Goal: Transaction & Acquisition: Purchase product/service

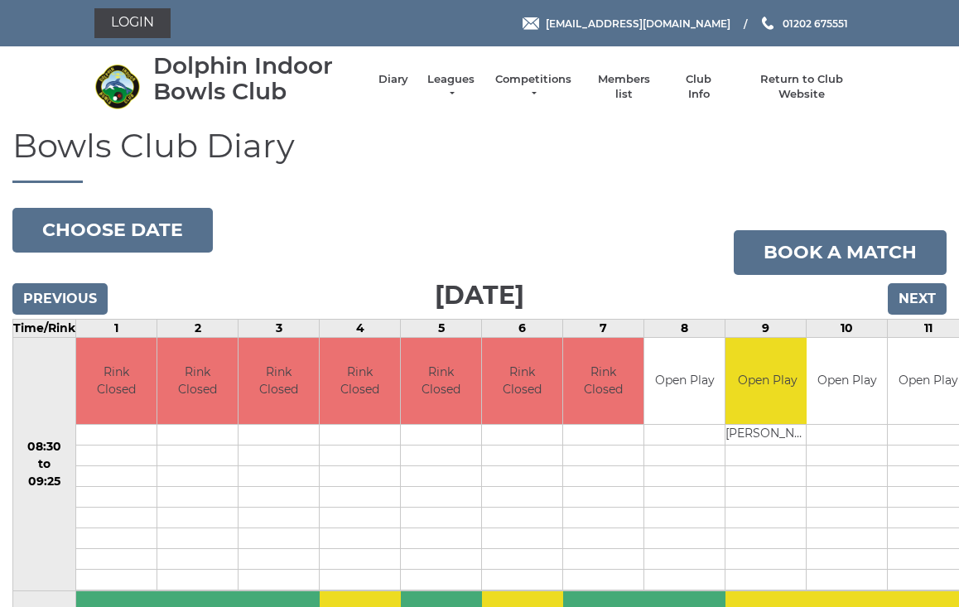
scroll to position [7, 0]
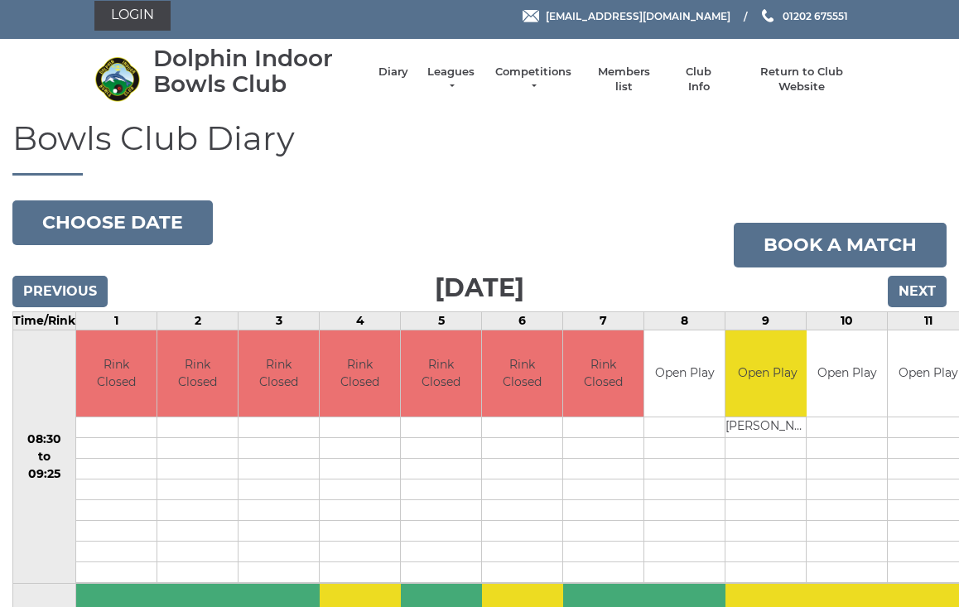
click at [147, 2] on link "Login" at bounding box center [132, 16] width 76 height 30
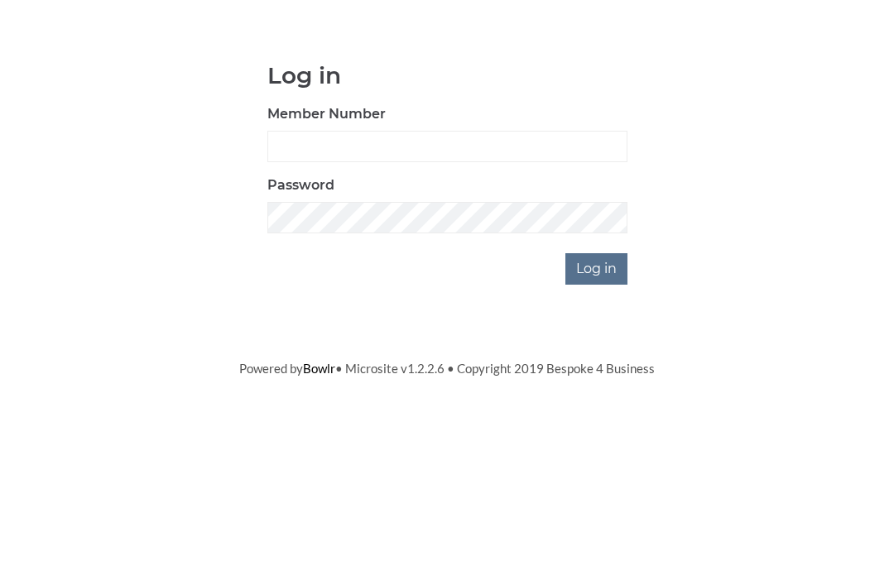
scroll to position [139, 0]
type input "4060"
click at [598, 393] on input "Log in" at bounding box center [597, 408] width 62 height 31
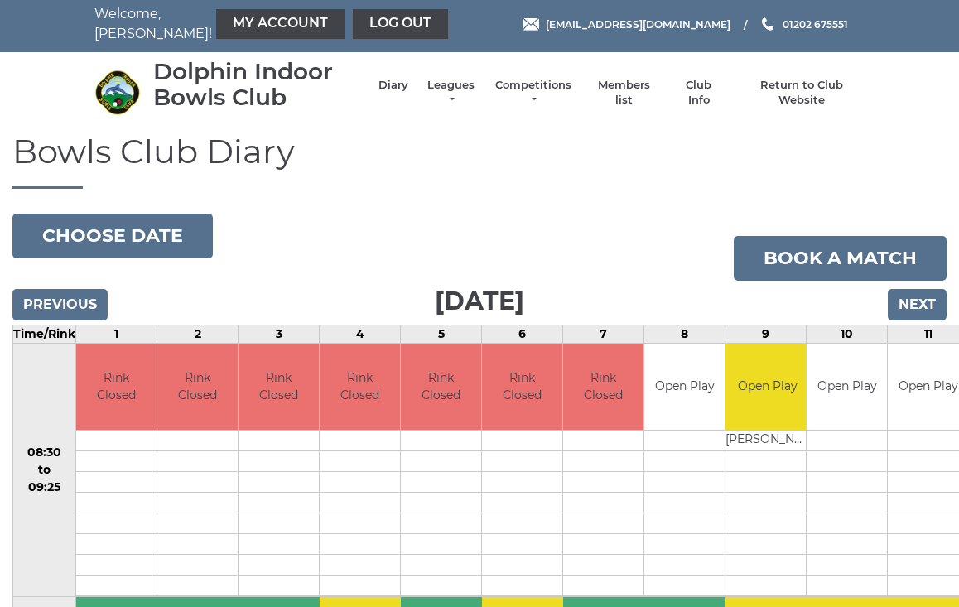
scroll to position [3, 0]
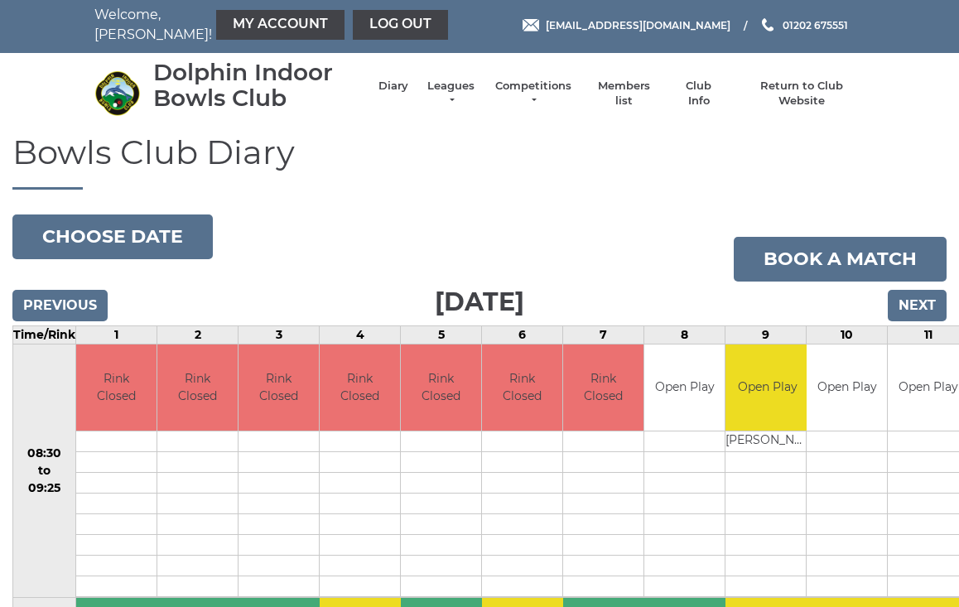
click at [248, 22] on link "My Account" at bounding box center [280, 25] width 128 height 30
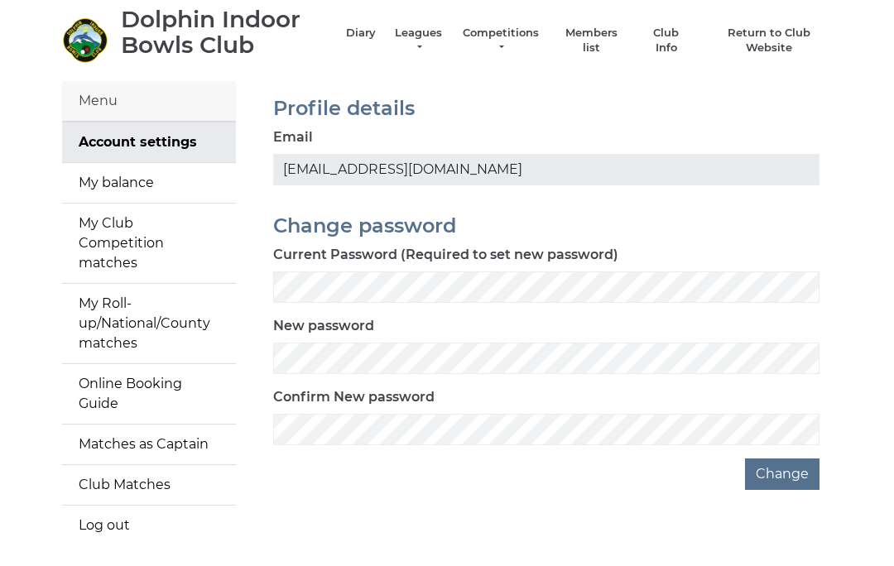
scroll to position [57, 0]
click at [137, 188] on link "My balance" at bounding box center [149, 182] width 174 height 40
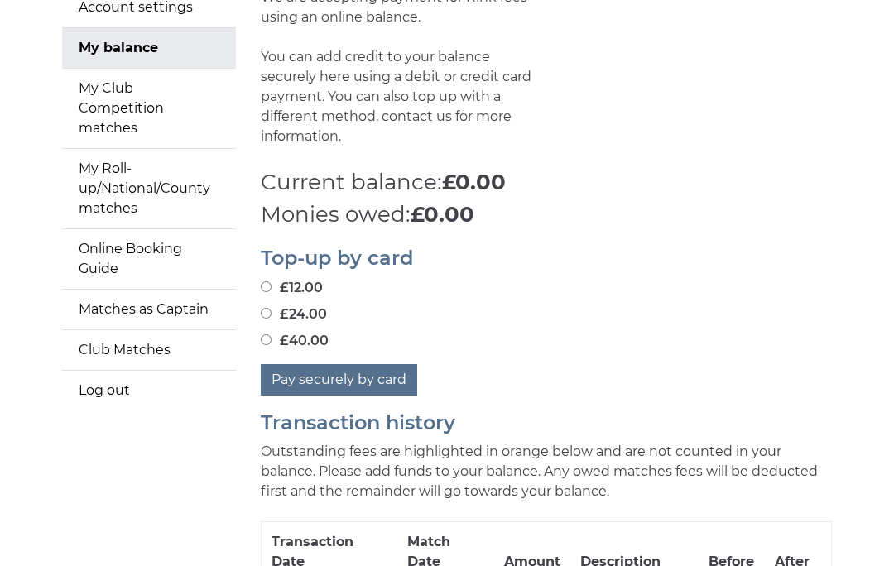
scroll to position [204, 0]
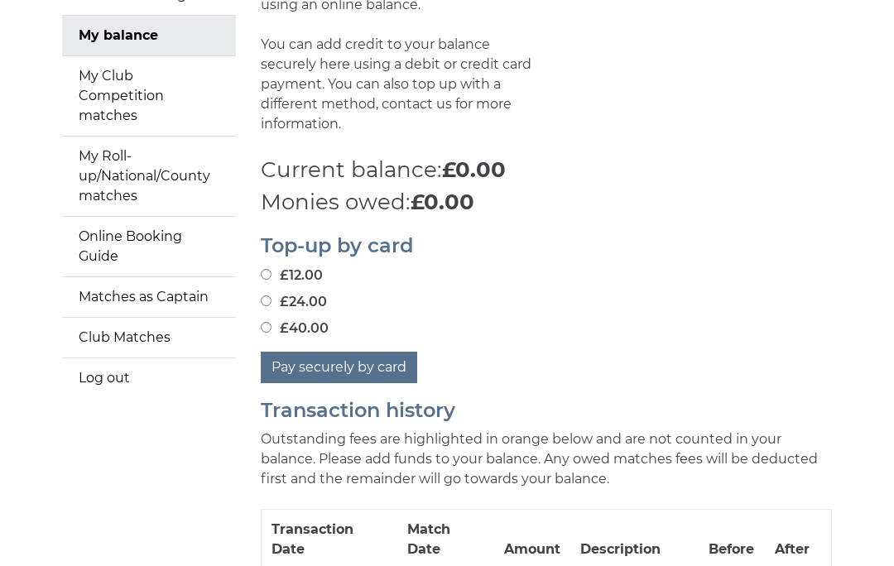
click at [271, 296] on input "£24.00" at bounding box center [266, 301] width 11 height 11
radio input "true"
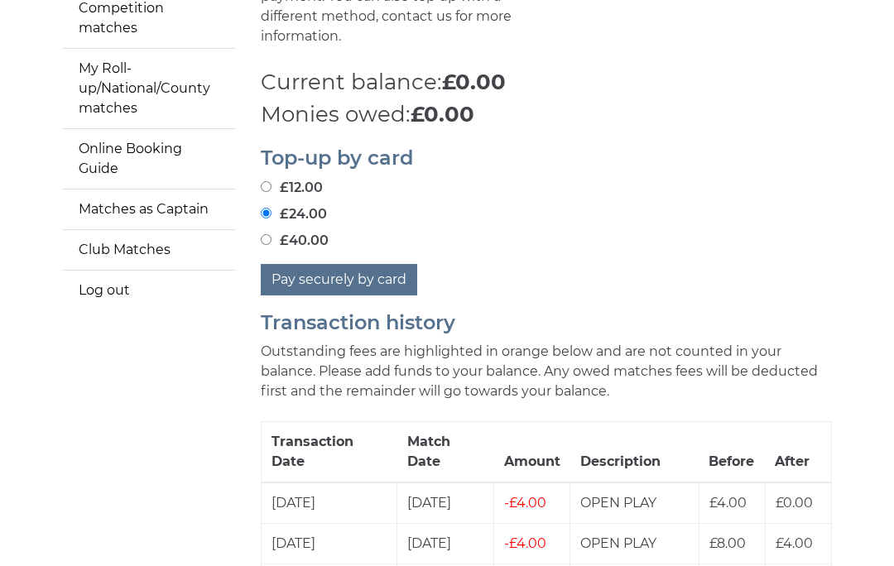
scroll to position [295, 0]
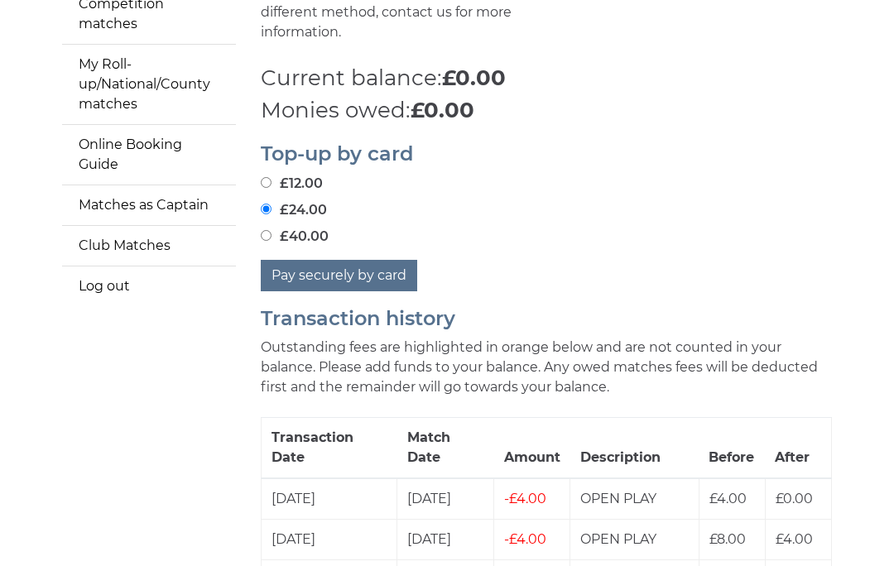
click at [266, 178] on input "£12.00" at bounding box center [266, 183] width 11 height 11
radio input "true"
click at [370, 261] on button "Pay securely by card" at bounding box center [339, 276] width 157 height 31
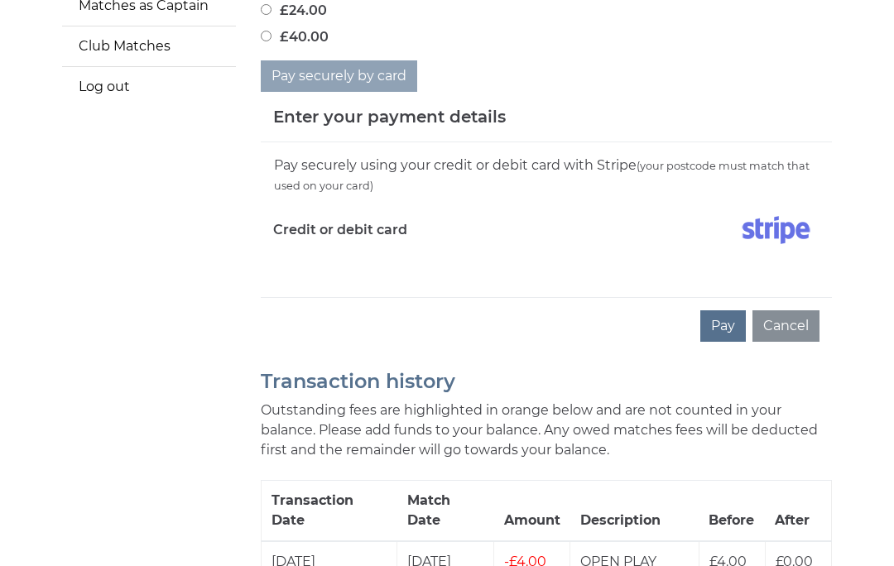
scroll to position [495, 0]
click at [730, 311] on button "Pay" at bounding box center [724, 326] width 46 height 31
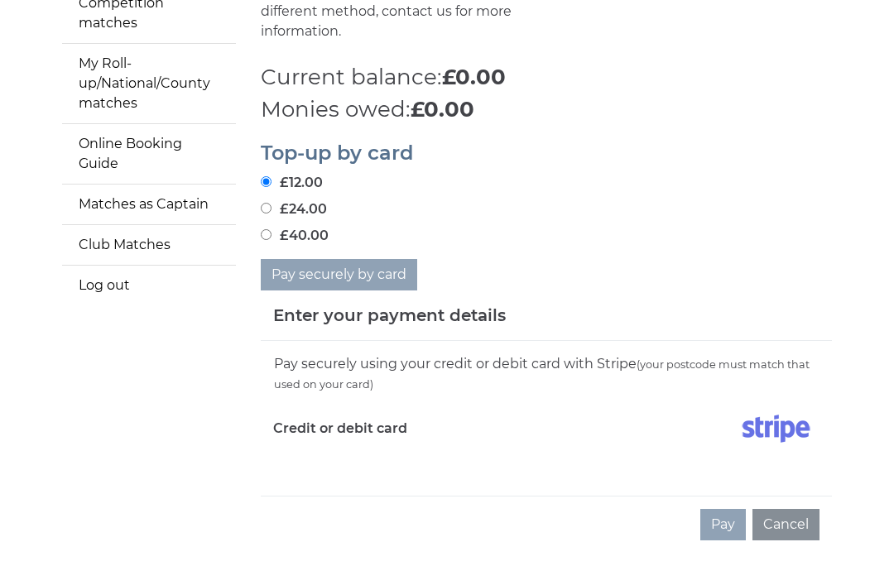
scroll to position [292, 0]
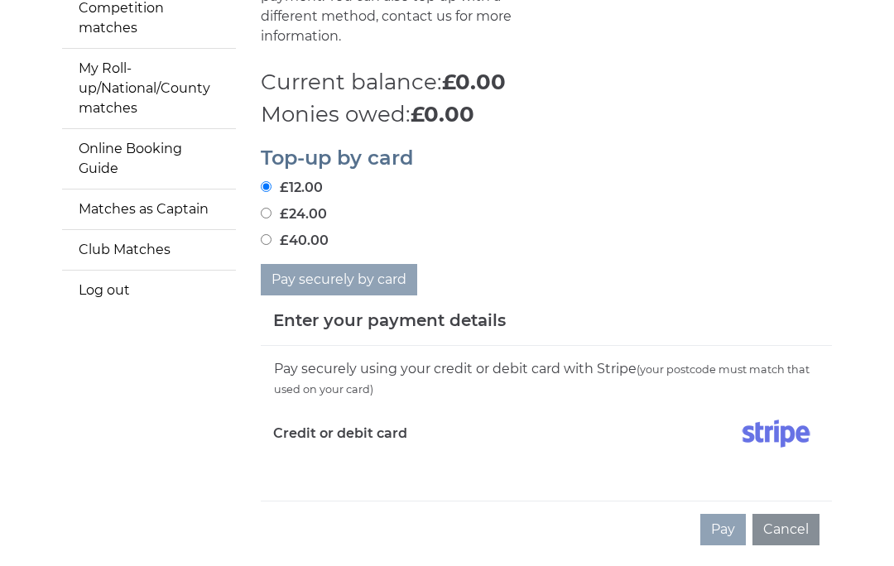
click at [272, 181] on input "£12.00" at bounding box center [266, 186] width 11 height 11
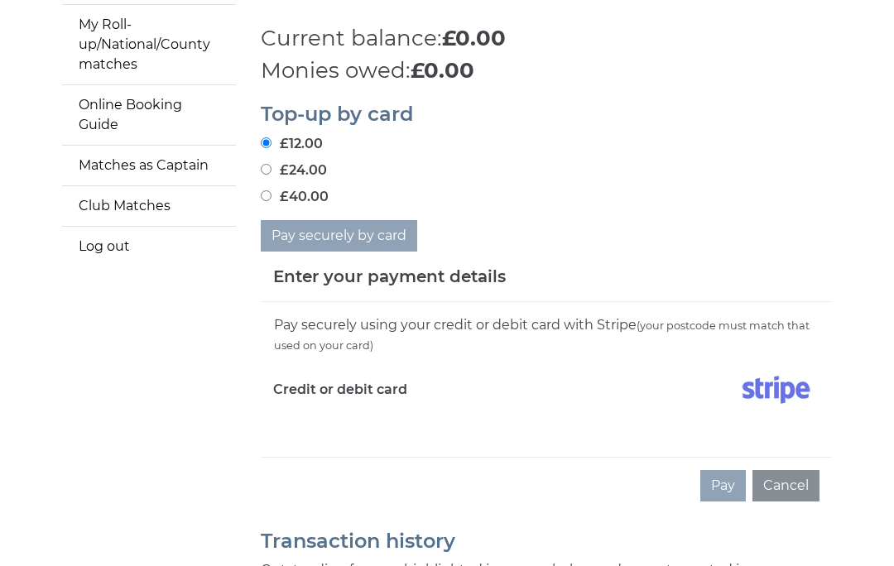
scroll to position [340, 0]
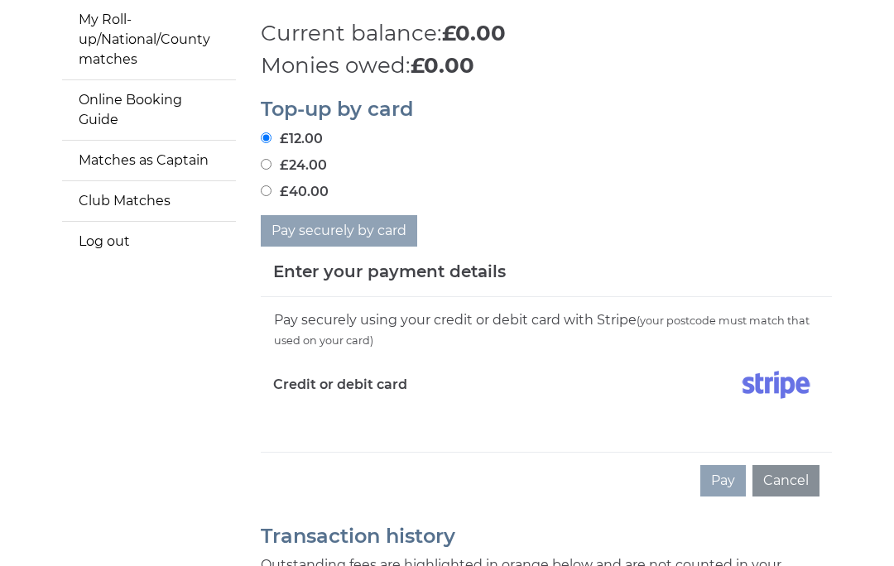
click at [779, 364] on img at bounding box center [776, 384] width 87 height 41
click at [363, 371] on label "Credit or debit card" at bounding box center [340, 384] width 134 height 41
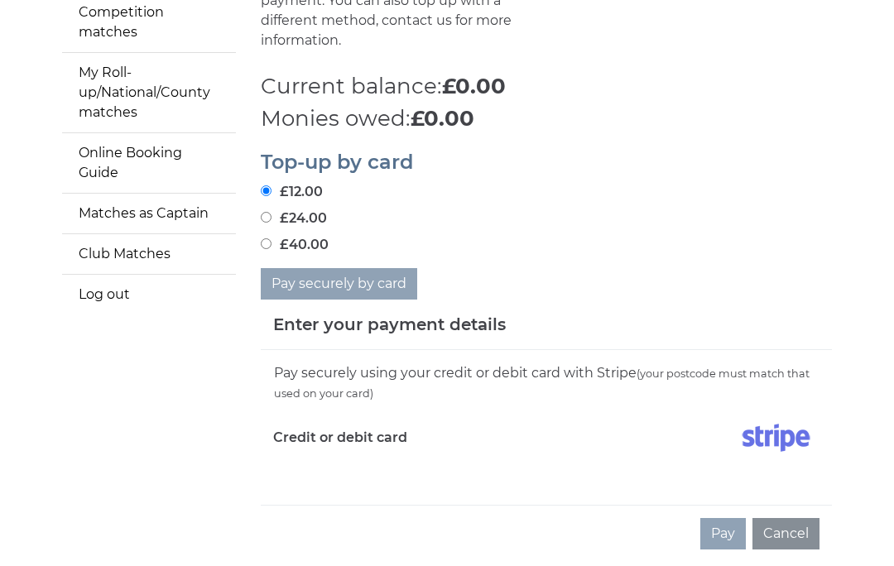
scroll to position [288, 0]
click at [268, 211] on input "£24.00" at bounding box center [266, 216] width 11 height 11
radio input "true"
click at [268, 185] on input "£12.00" at bounding box center [266, 190] width 11 height 11
radio input "true"
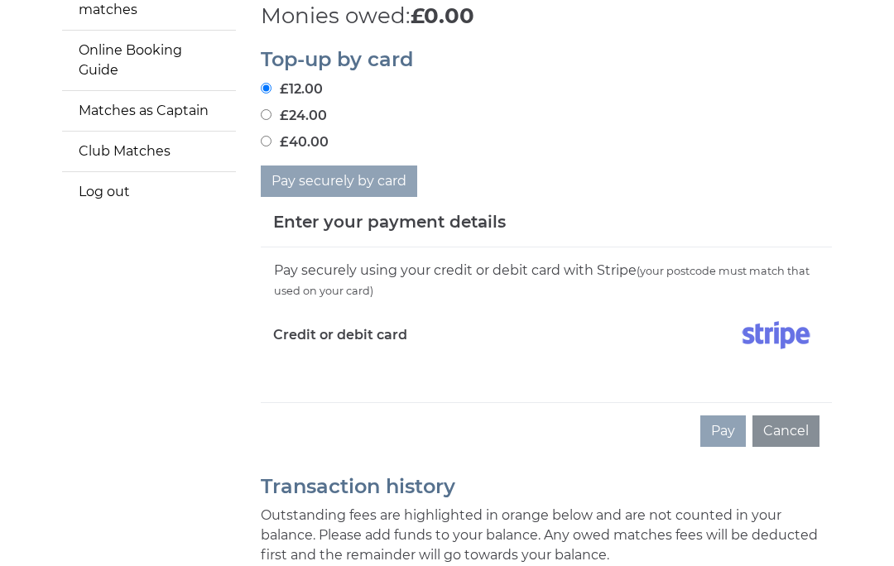
scroll to position [388, 0]
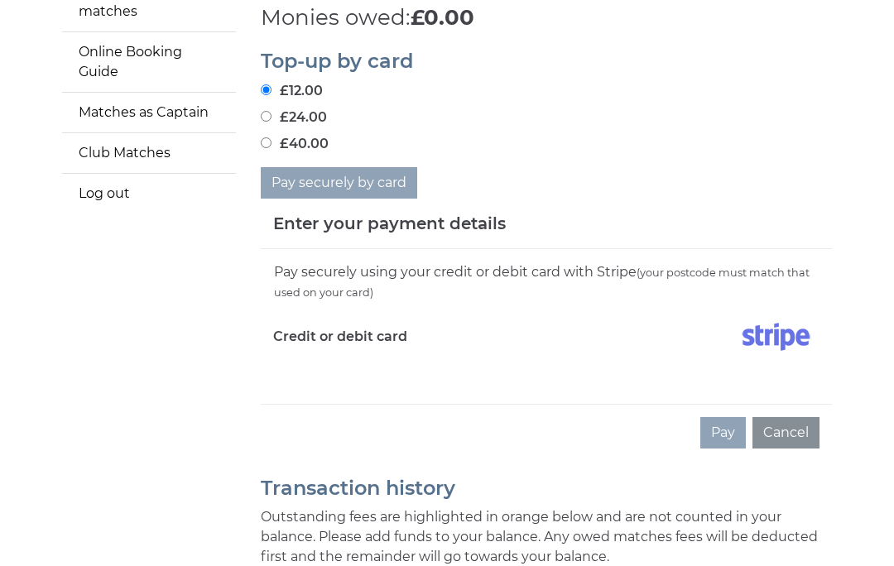
click at [372, 316] on label "Credit or debit card" at bounding box center [340, 336] width 134 height 41
click at [461, 262] on div "Pay securely using your credit or debit card with Stripe (your postcode must ma…" at bounding box center [546, 282] width 547 height 41
click at [776, 317] on img at bounding box center [776, 336] width 87 height 41
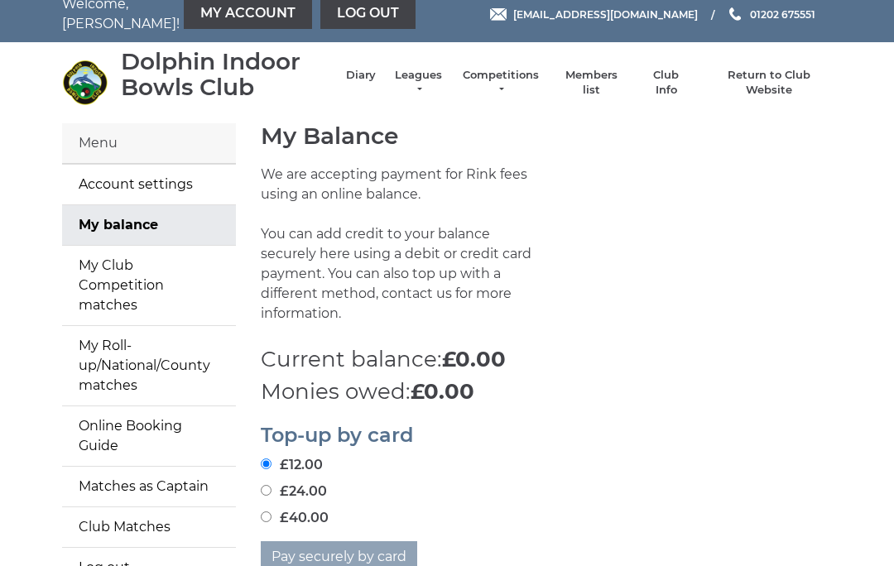
scroll to position [0, 0]
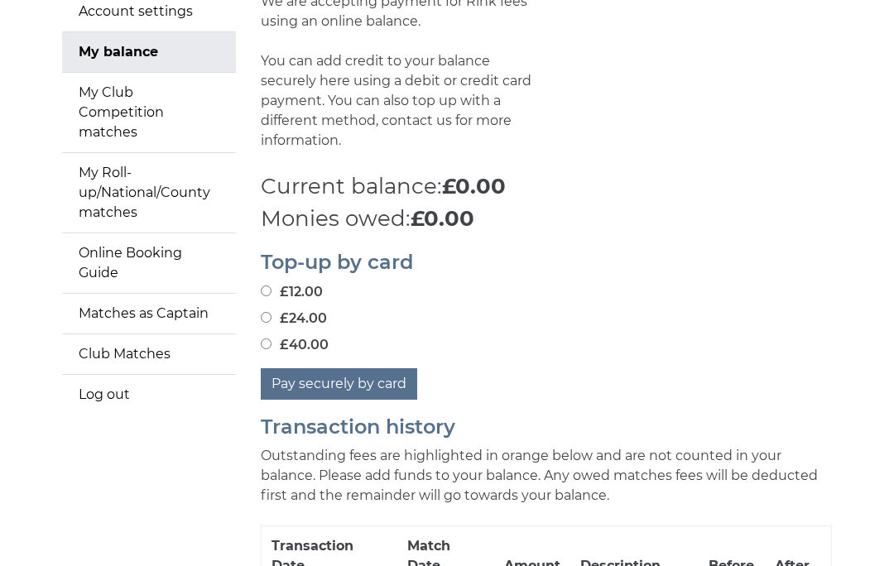
scroll to position [204, 0]
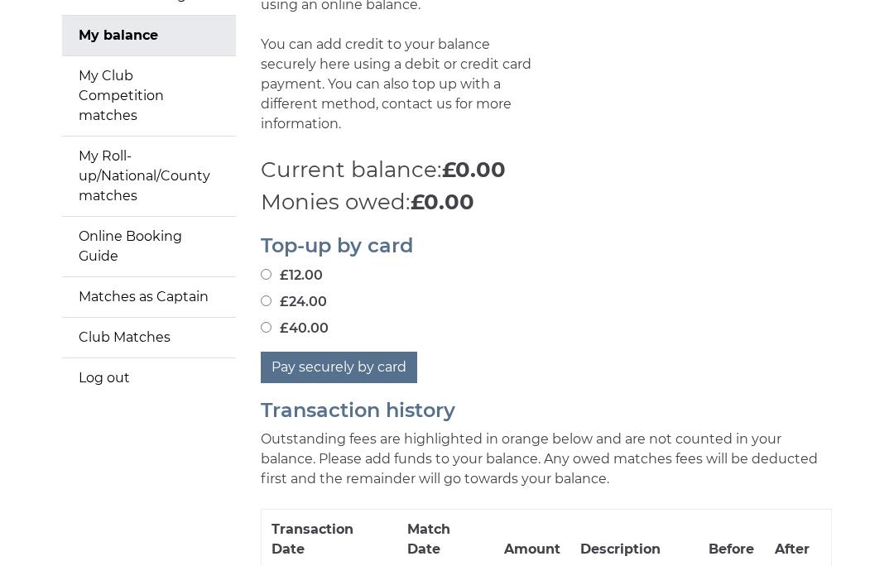
click at [272, 269] on input "£12.00" at bounding box center [266, 274] width 11 height 11
radio input "true"
click at [374, 353] on button "Pay securely by card" at bounding box center [339, 367] width 157 height 31
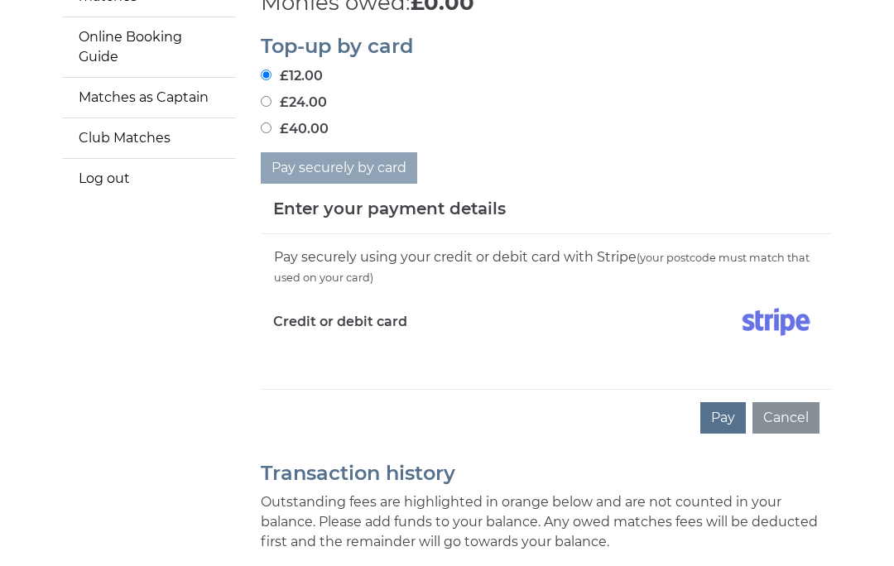
scroll to position [403, 0]
click at [729, 403] on button "Pay" at bounding box center [724, 418] width 46 height 31
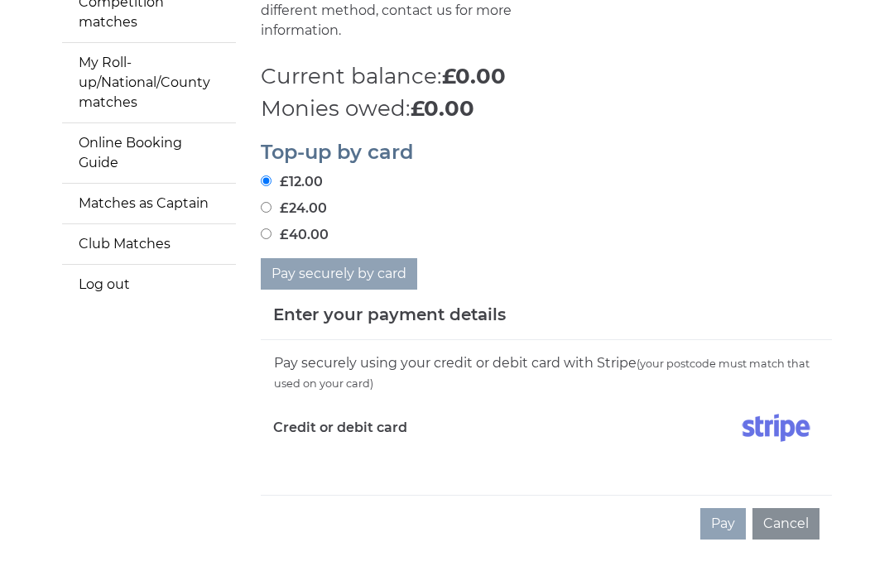
scroll to position [298, 0]
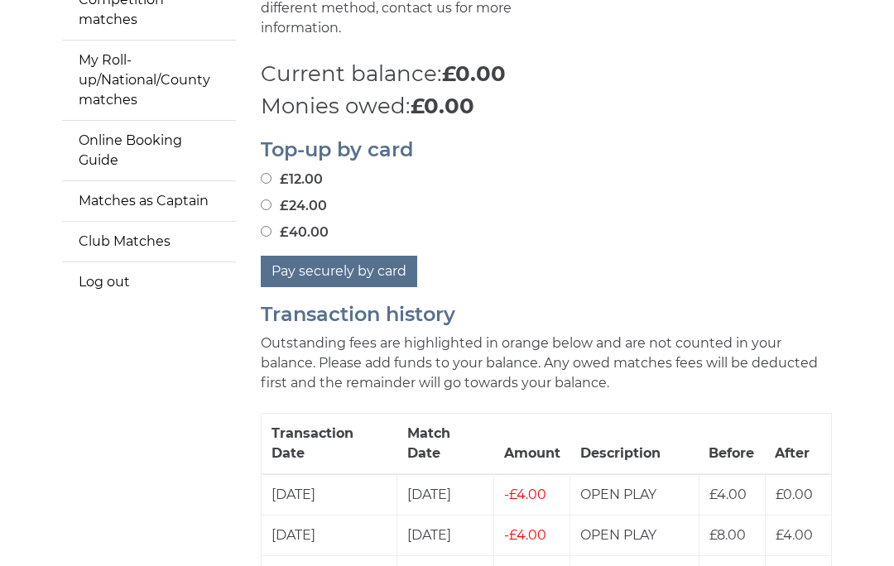
scroll to position [301, 0]
click at [271, 172] on input "£12.00" at bounding box center [266, 177] width 11 height 11
radio input "true"
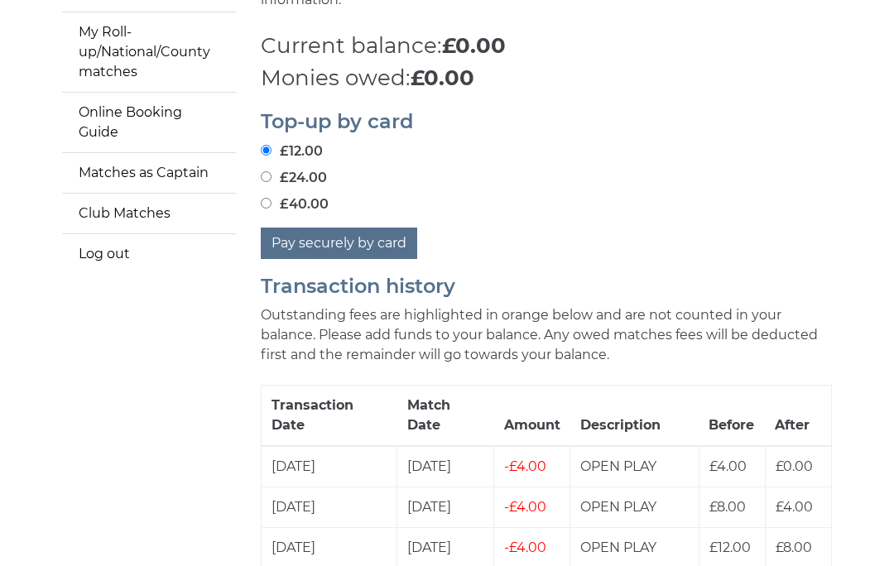
scroll to position [330, 0]
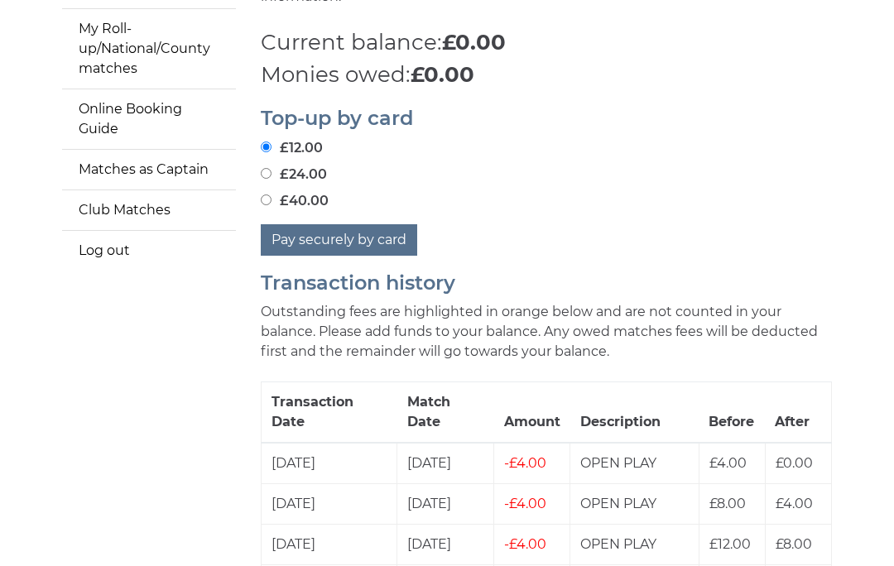
click at [367, 225] on button "Pay securely by card" at bounding box center [339, 240] width 157 height 31
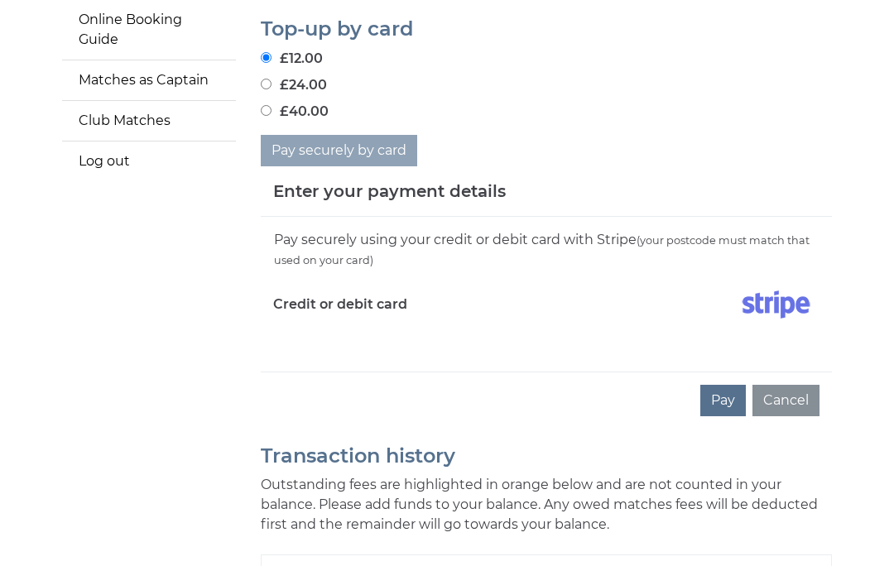
scroll to position [420, 0]
click at [728, 386] on button "Pay" at bounding box center [724, 401] width 46 height 31
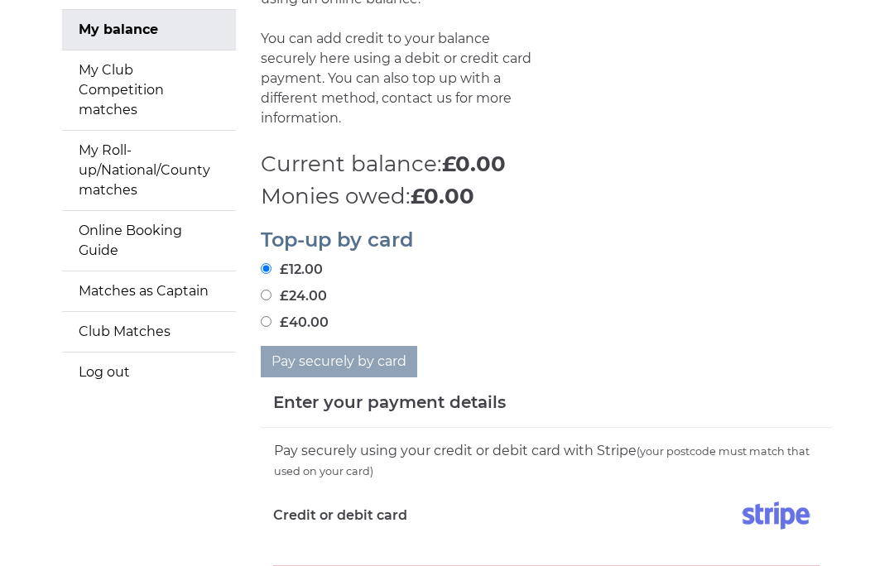
scroll to position [205, 0]
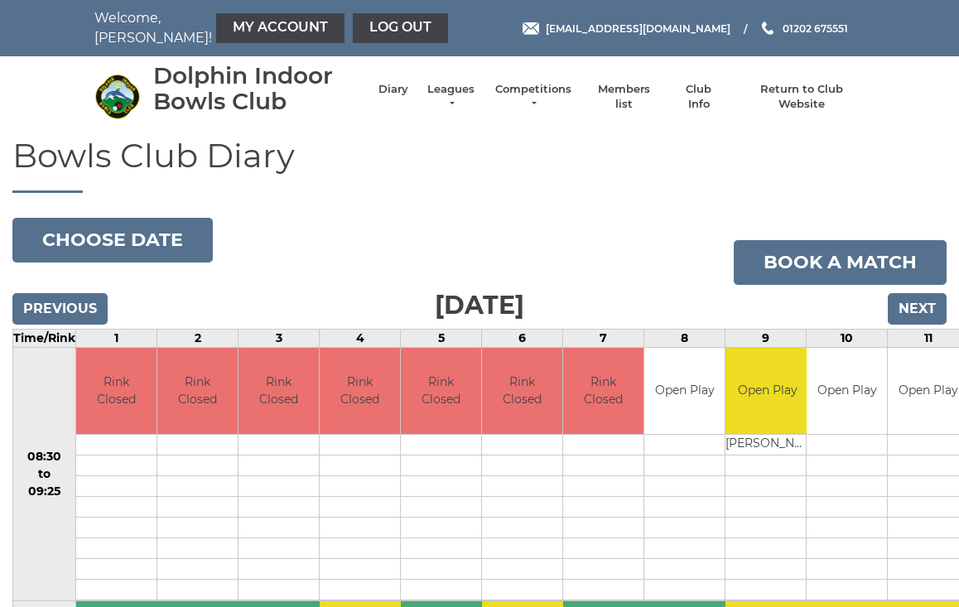
click at [354, 28] on link "Log out" at bounding box center [400, 28] width 95 height 30
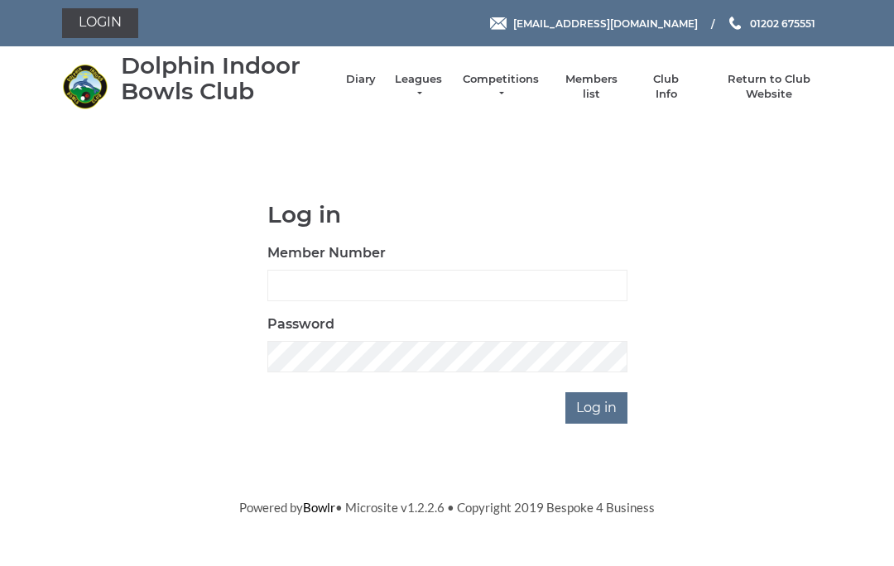
click at [106, 21] on link "Login" at bounding box center [100, 23] width 76 height 30
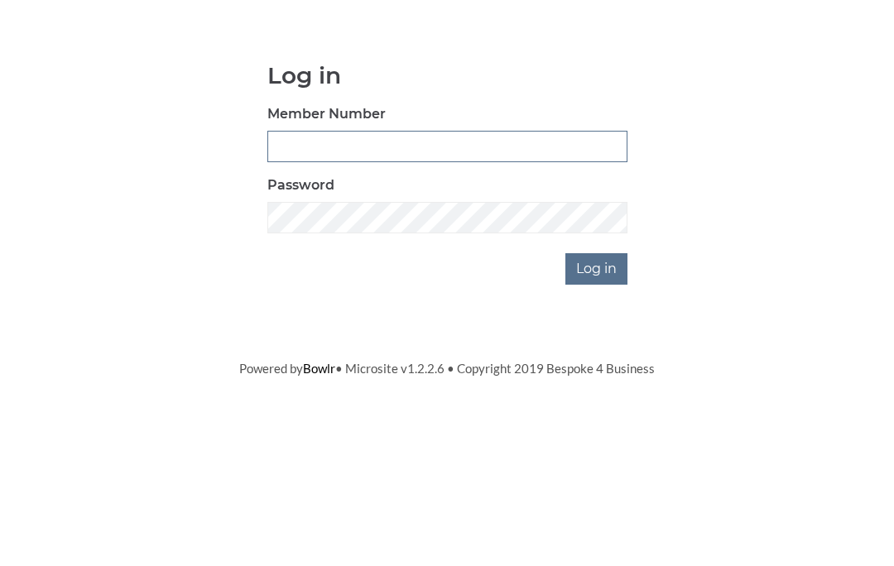
type input "4060"
click at [598, 393] on input "Log in" at bounding box center [597, 408] width 62 height 31
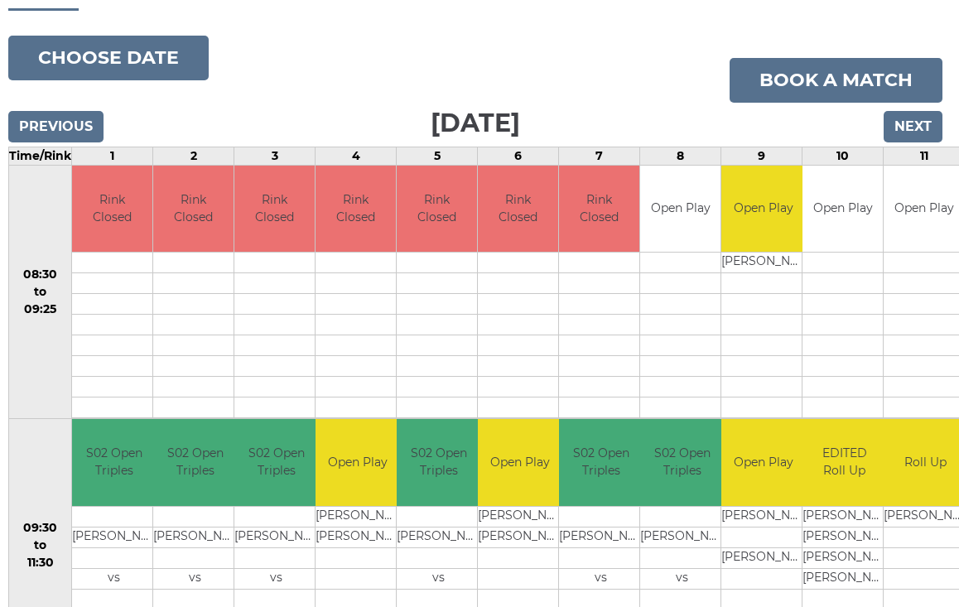
scroll to position [172, 4]
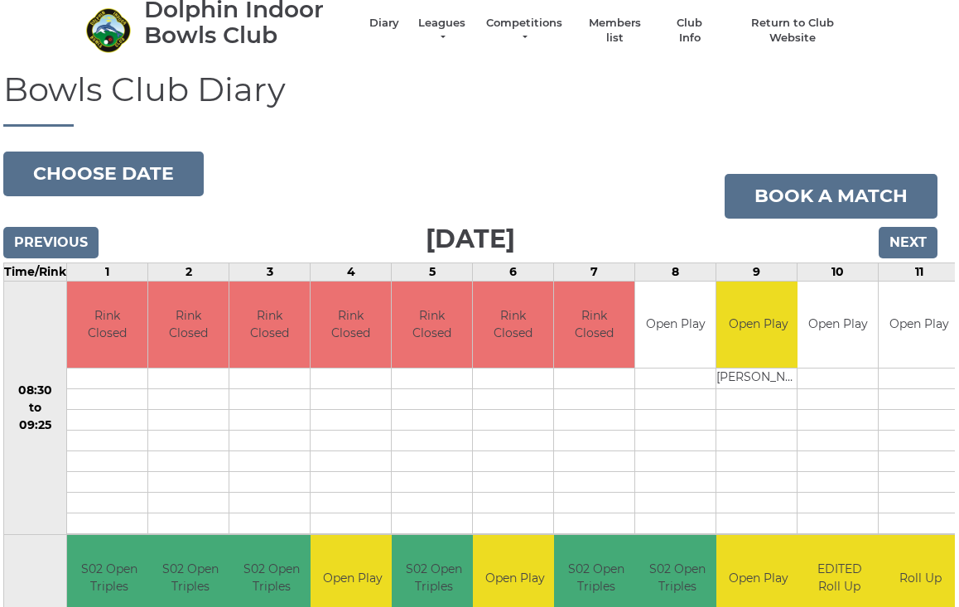
scroll to position [0, 5]
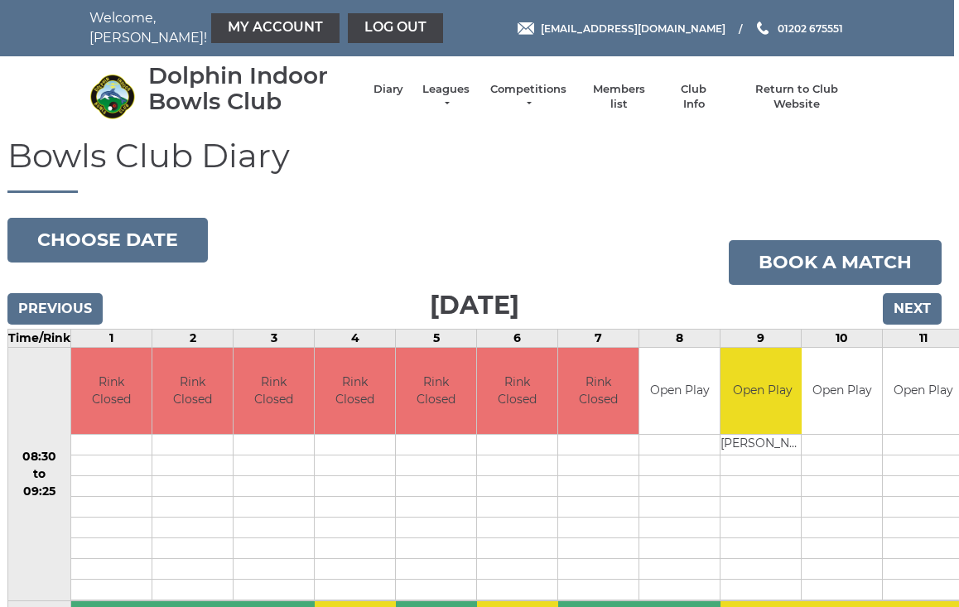
click at [253, 26] on link "My Account" at bounding box center [275, 28] width 128 height 30
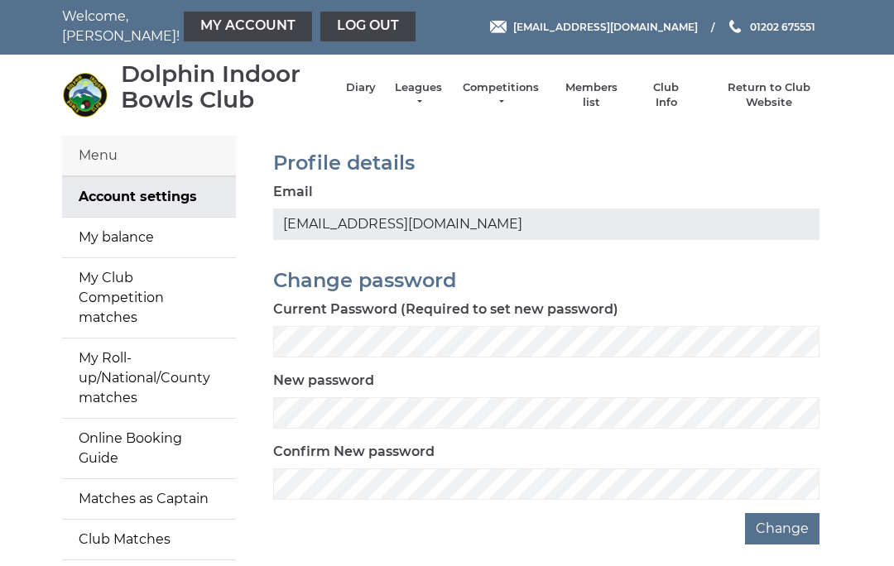
scroll to position [35, 0]
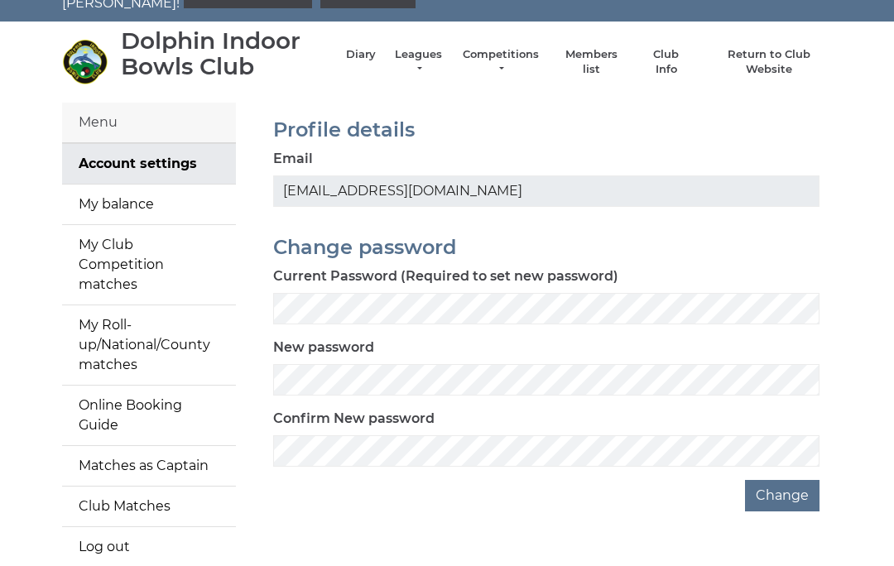
click at [142, 206] on link "My balance" at bounding box center [149, 205] width 174 height 40
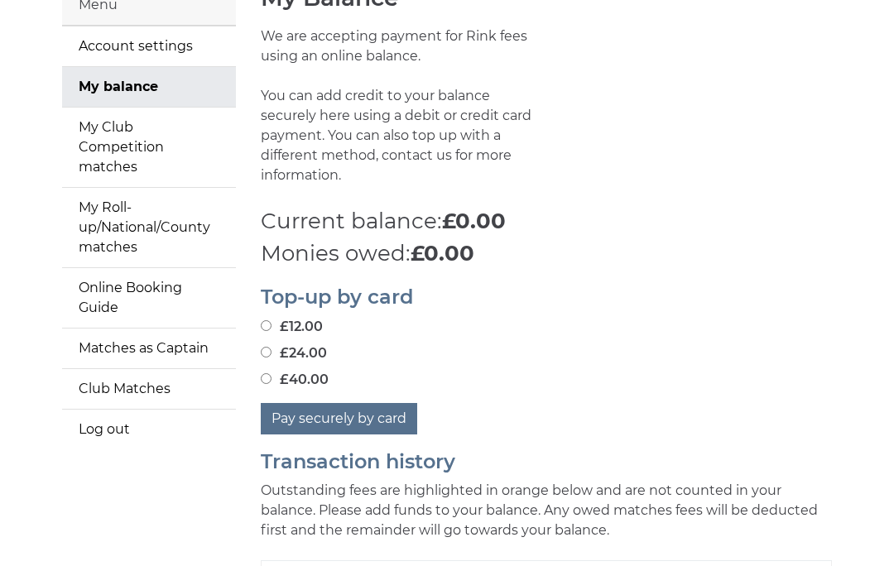
scroll to position [154, 0]
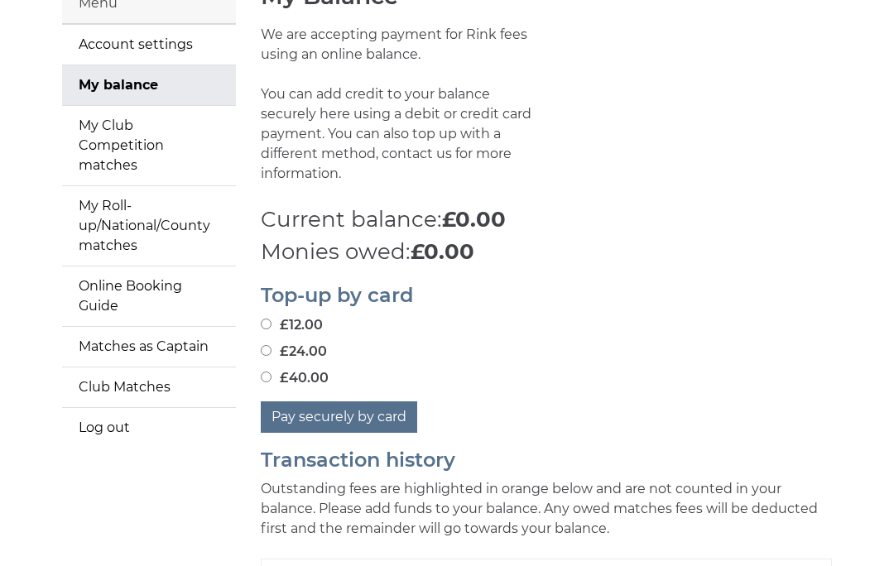
click at [272, 319] on input "£12.00" at bounding box center [266, 324] width 11 height 11
radio input "true"
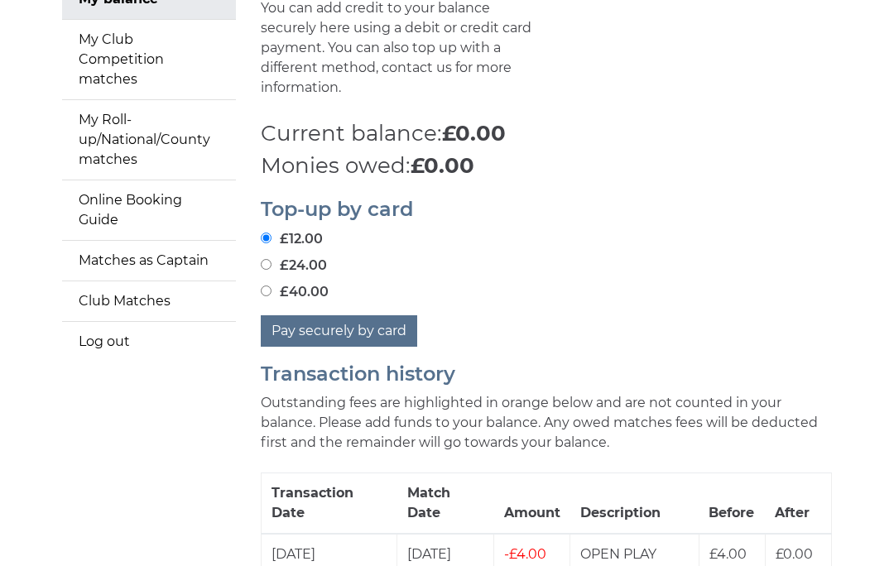
scroll to position [240, 0]
click at [353, 316] on button "Pay securely by card" at bounding box center [339, 331] width 157 height 31
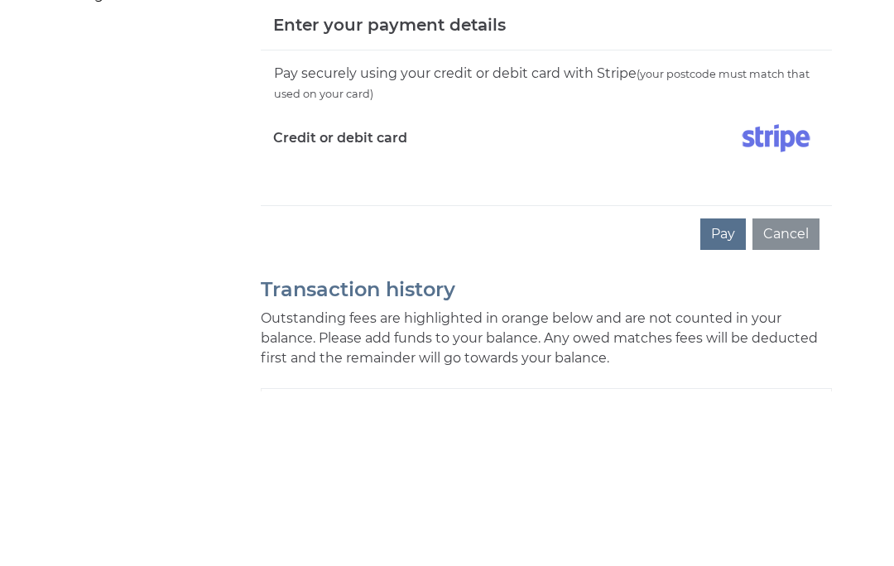
scroll to position [624, 0]
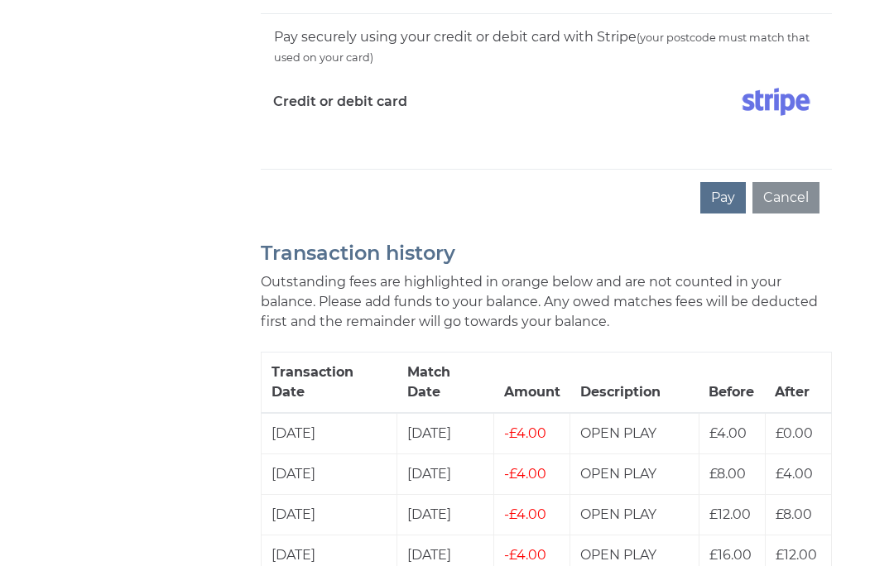
click at [730, 182] on button "Pay" at bounding box center [724, 197] width 46 height 31
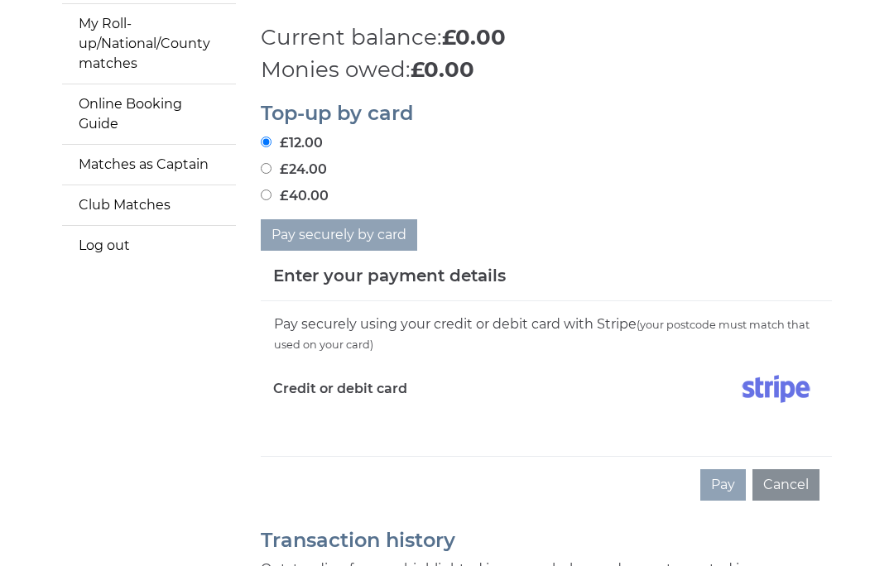
scroll to position [333, 0]
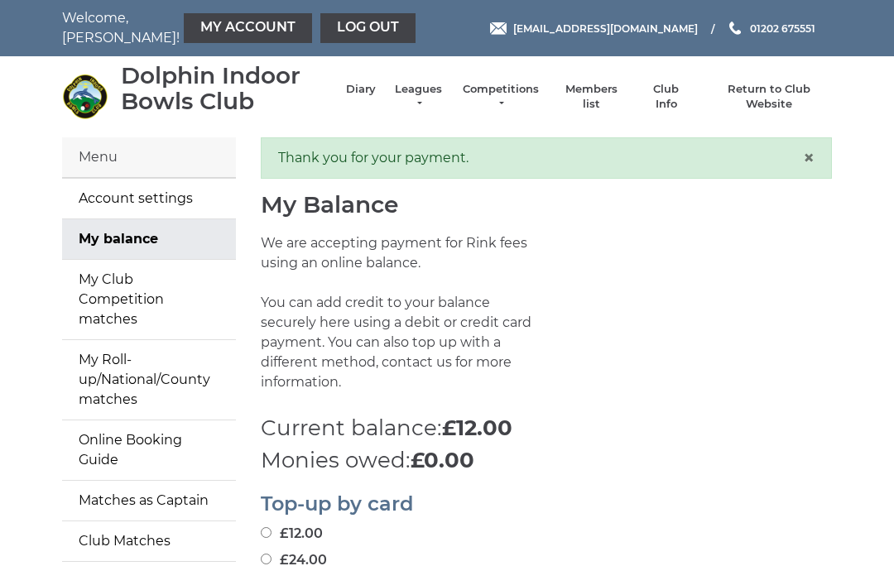
click at [325, 27] on link "Log out" at bounding box center [368, 28] width 95 height 30
